Goal: Transaction & Acquisition: Purchase product/service

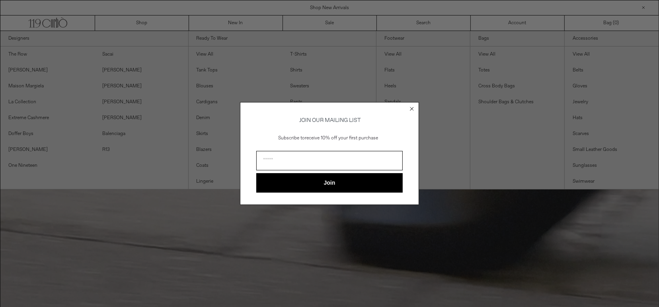
click at [411, 107] on circle "Close dialog" at bounding box center [412, 109] width 8 height 8
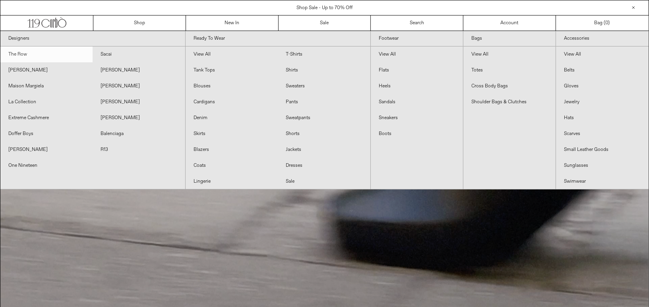
click at [23, 56] on link "The Row" at bounding box center [46, 55] width 92 height 16
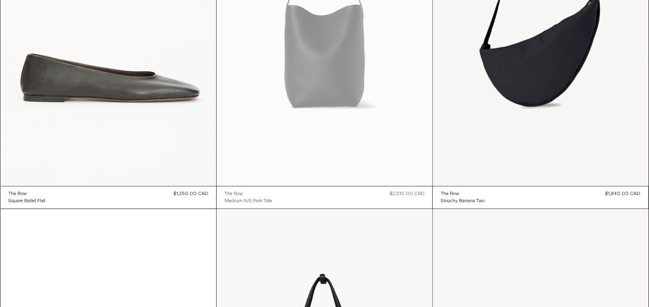
scroll to position [8432, 0]
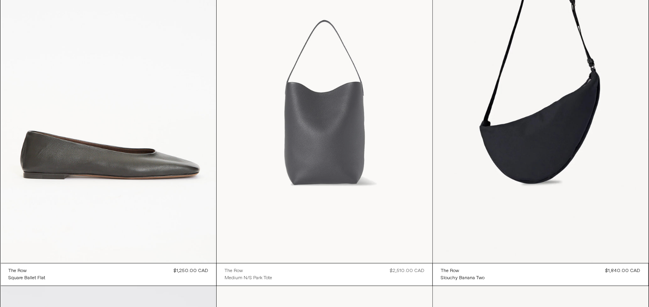
click at [334, 158] on at bounding box center [325, 102] width 216 height 324
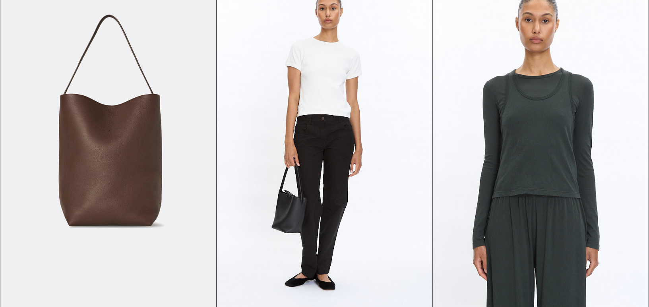
scroll to position [4665, 0]
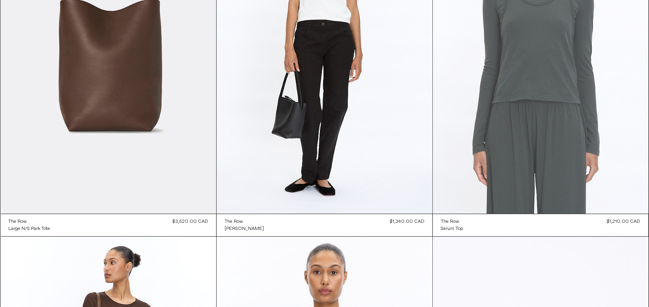
click at [539, 104] on at bounding box center [541, 52] width 216 height 324
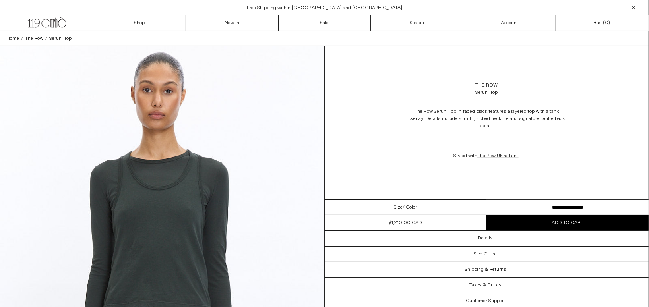
click at [487, 200] on select "**********" at bounding box center [568, 208] width 162 height 16
